Goal: Register for event/course: Sign up to attend an event or enroll in a course

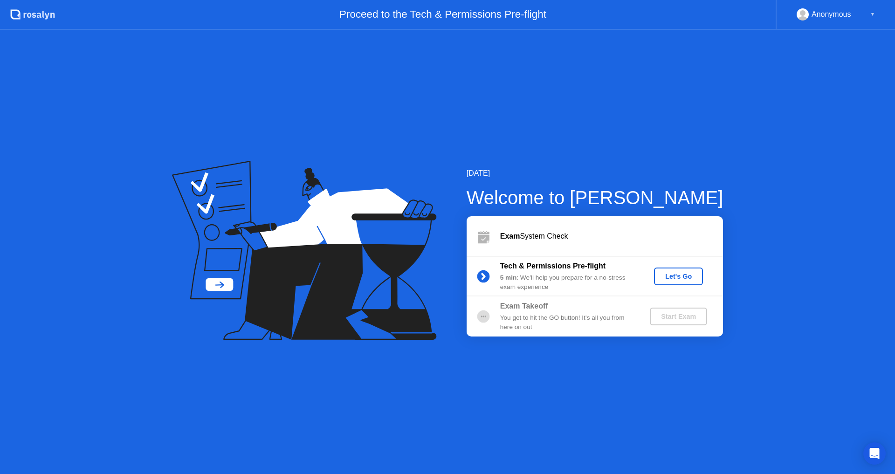
click at [686, 282] on button "Let's Go" at bounding box center [678, 276] width 49 height 18
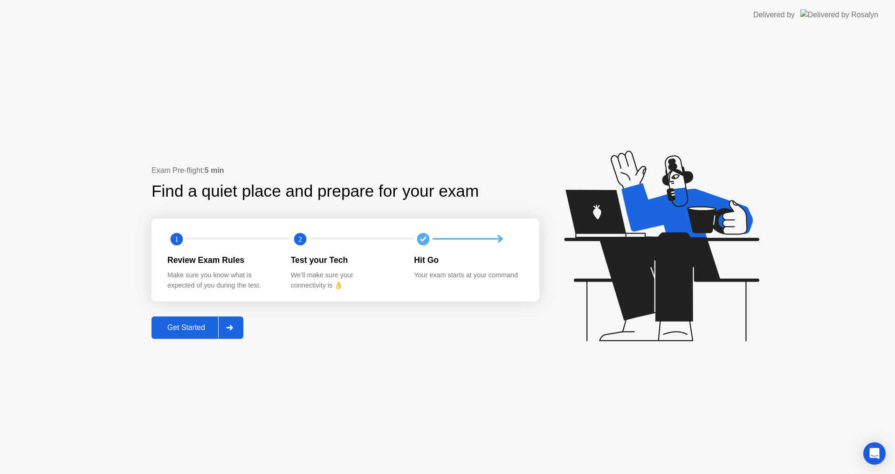
click at [228, 328] on icon at bounding box center [229, 328] width 7 height 6
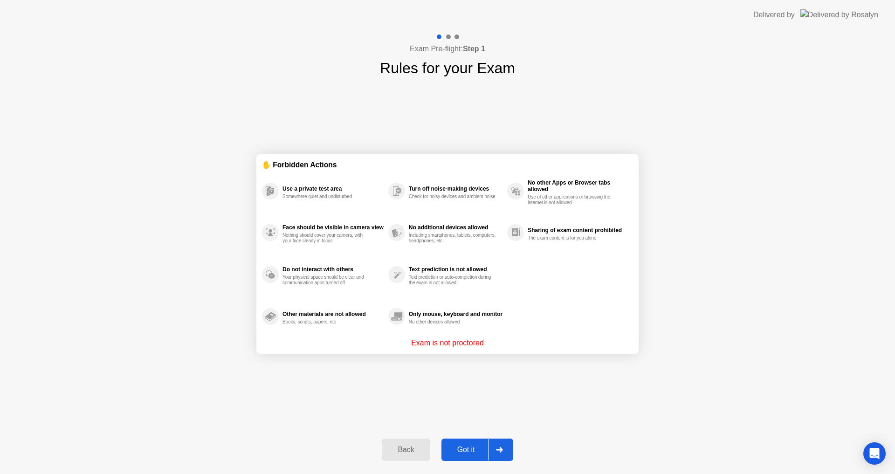
click at [488, 447] on div at bounding box center [499, 449] width 22 height 21
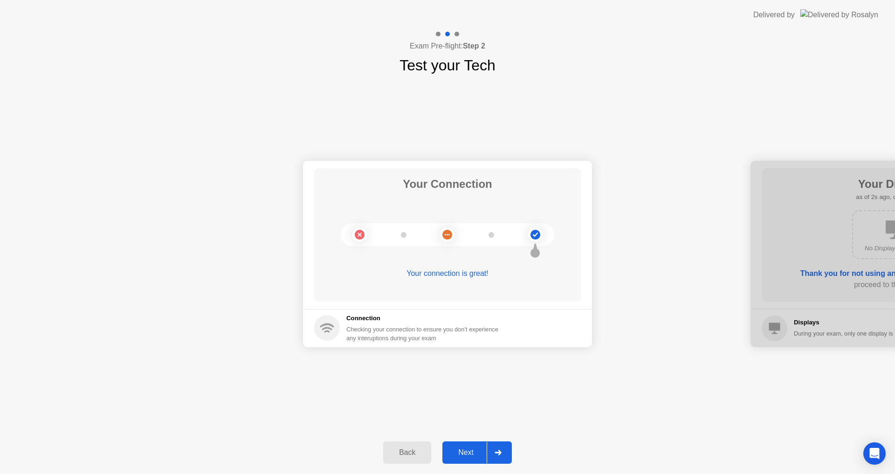
click at [493, 455] on div at bounding box center [497, 452] width 22 height 21
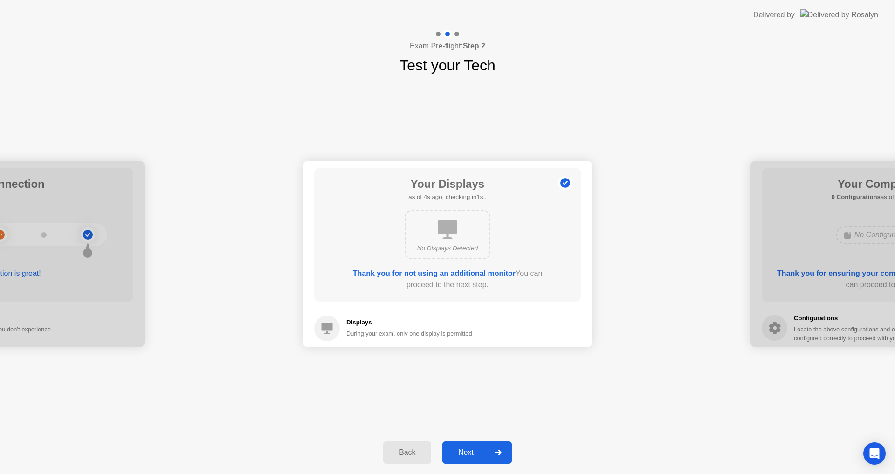
click at [490, 450] on div at bounding box center [497, 452] width 22 height 21
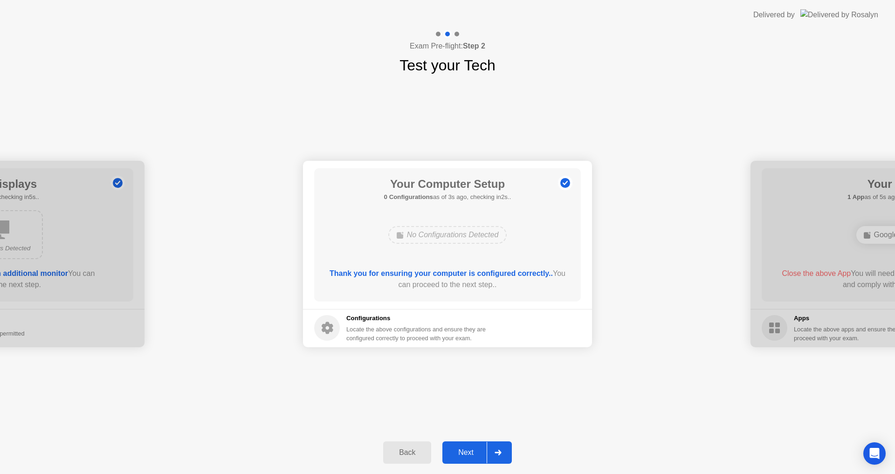
click at [490, 450] on div at bounding box center [497, 452] width 22 height 21
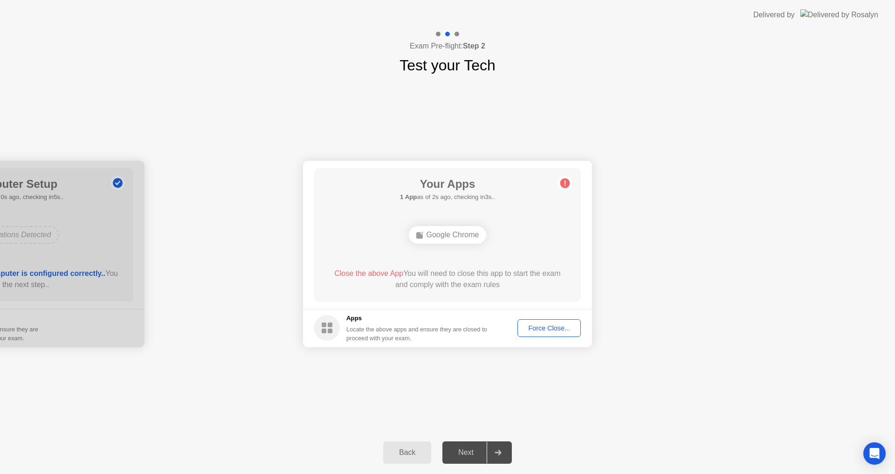
click at [547, 331] on div "Force Close..." at bounding box center [548, 327] width 57 height 7
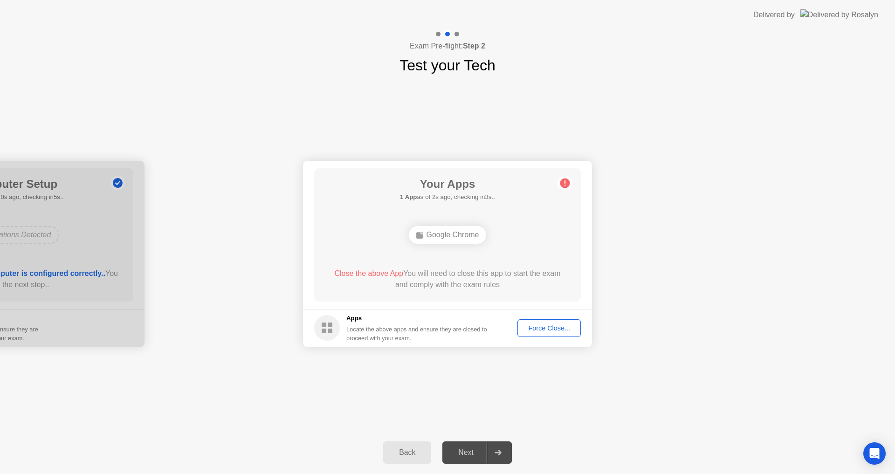
click at [429, 232] on div "Google Chrome" at bounding box center [448, 235] width 78 height 18
click at [377, 274] on span "Close the above App" at bounding box center [368, 273] width 69 height 8
click at [557, 324] on div "Force Close..." at bounding box center [548, 327] width 57 height 7
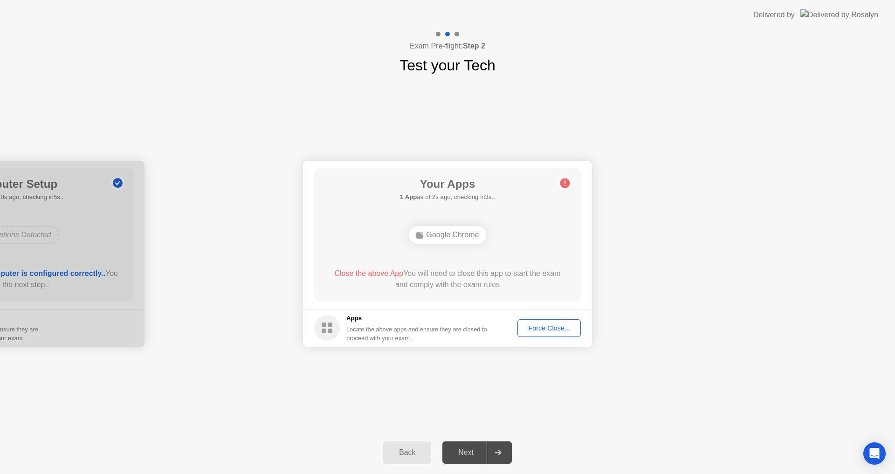
click at [550, 331] on div "Force Close..." at bounding box center [548, 327] width 57 height 7
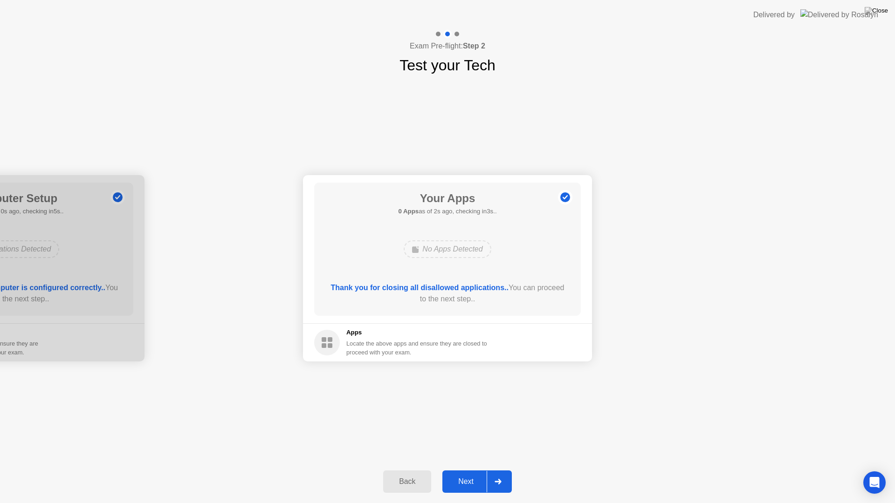
click at [499, 473] on div at bounding box center [497, 481] width 22 height 21
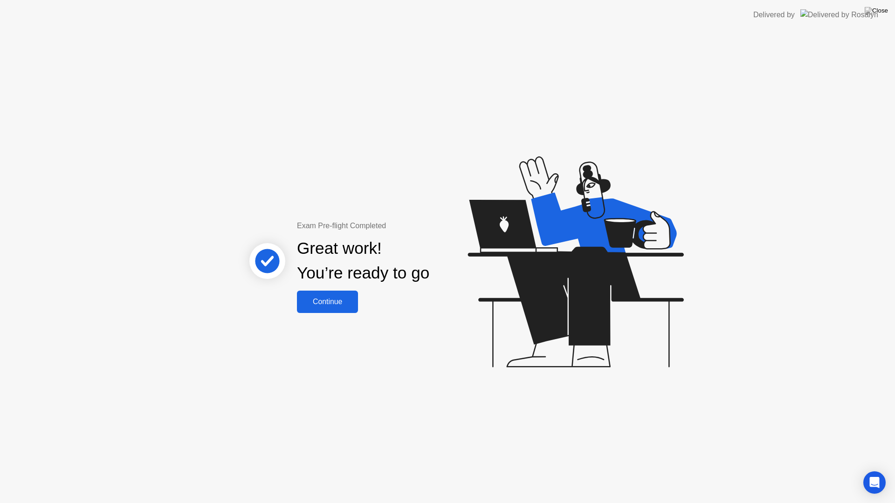
click at [339, 306] on div "Continue" at bounding box center [327, 302] width 55 height 8
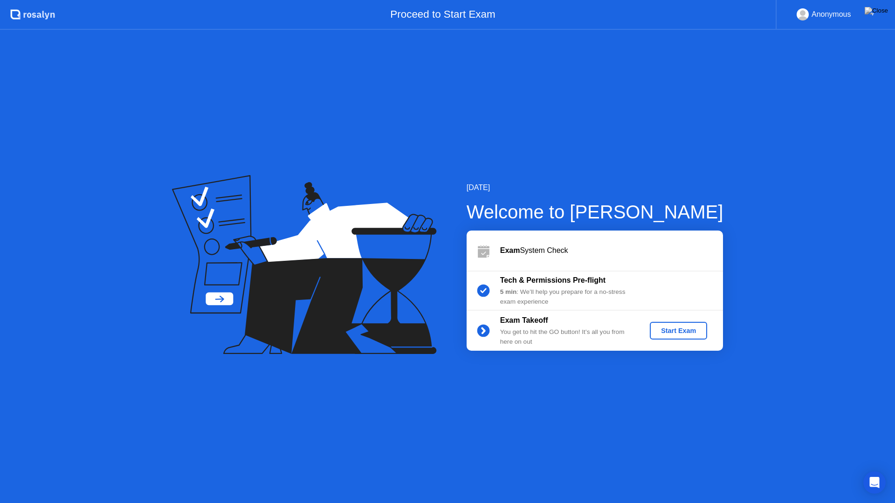
click at [680, 336] on button "Start Exam" at bounding box center [678, 331] width 57 height 18
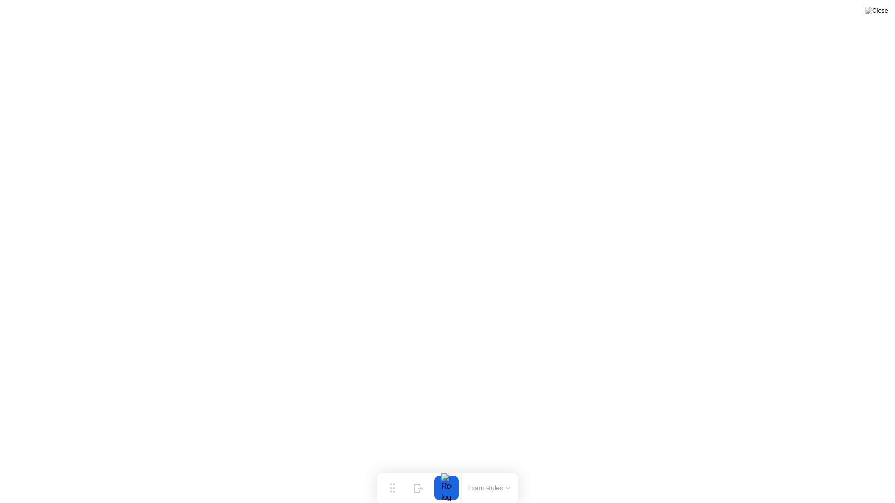
click at [493, 473] on button "Exam Rules" at bounding box center [488, 488] width 49 height 8
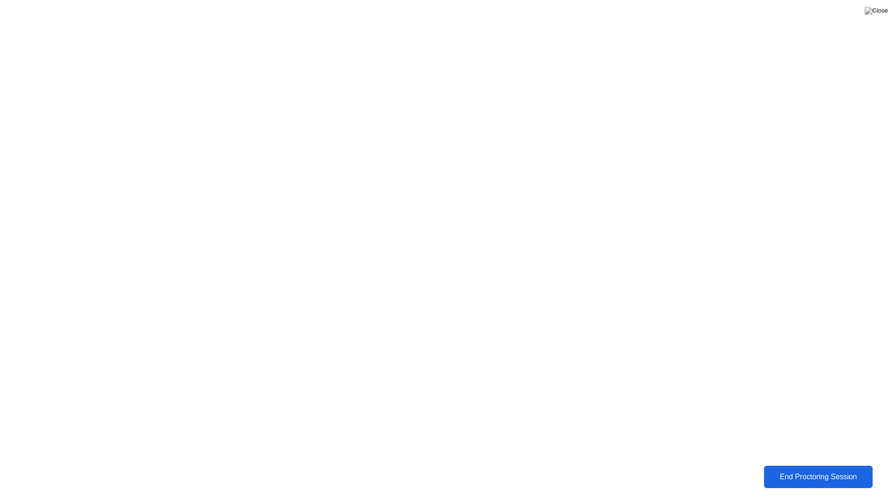
click at [806, 470] on button "End Proctoring Session" at bounding box center [817, 477] width 109 height 22
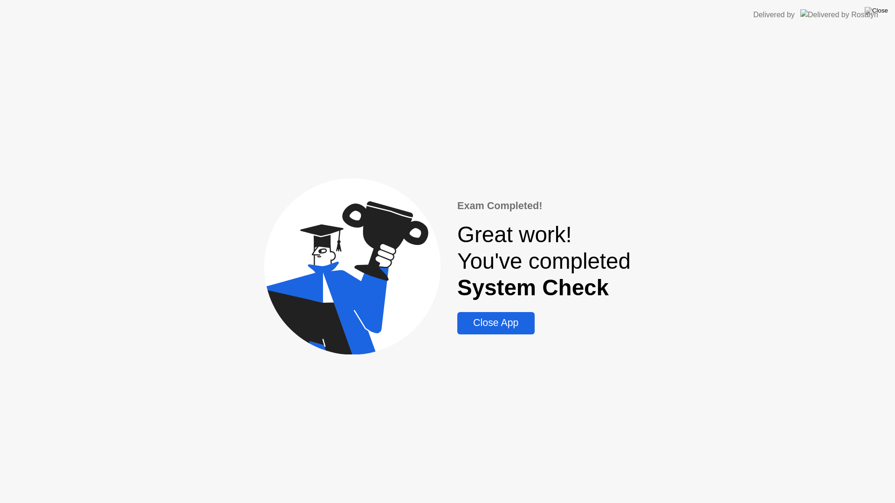
click at [506, 322] on div "Close App" at bounding box center [495, 323] width 71 height 12
